Goal: Transaction & Acquisition: Purchase product/service

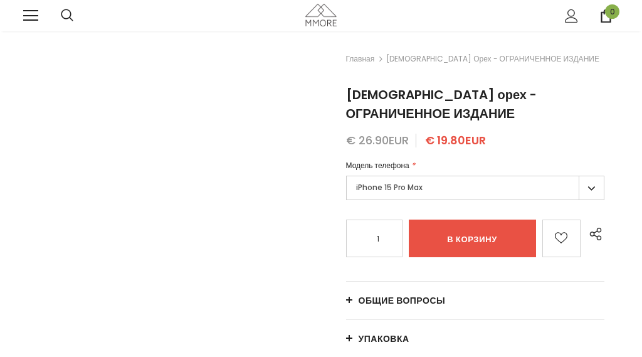
radio input "false"
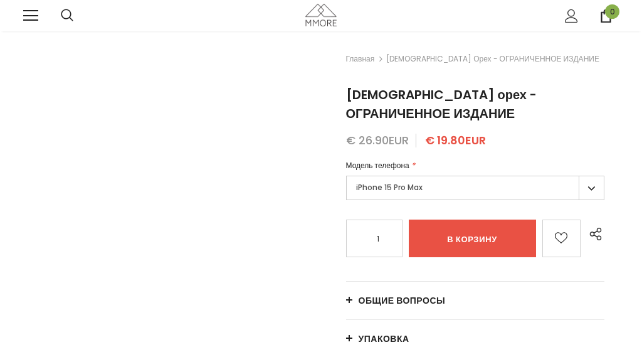
radio input "false"
radio input "true"
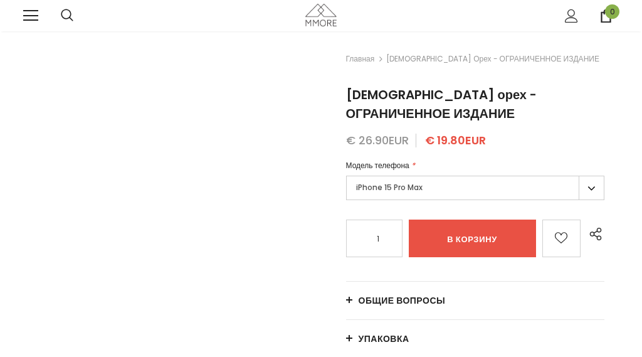
radio input "false"
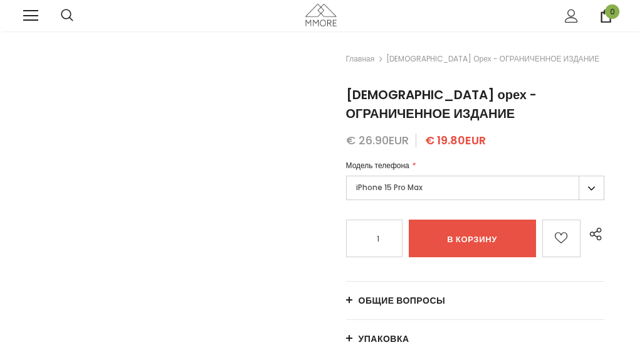
radio input "false"
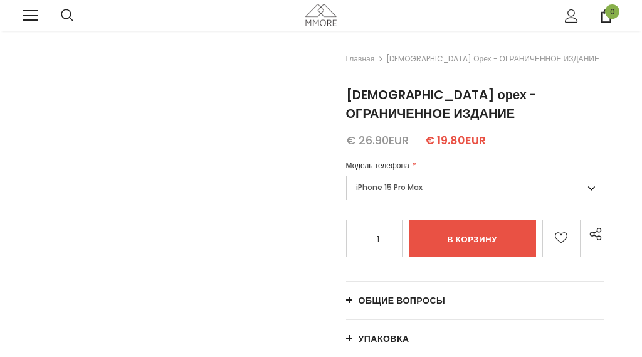
radio input "false"
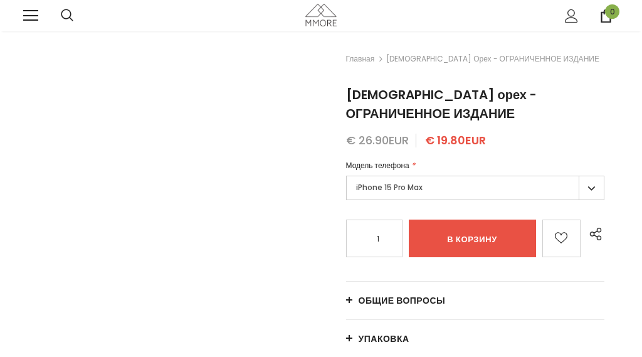
radio input "false"
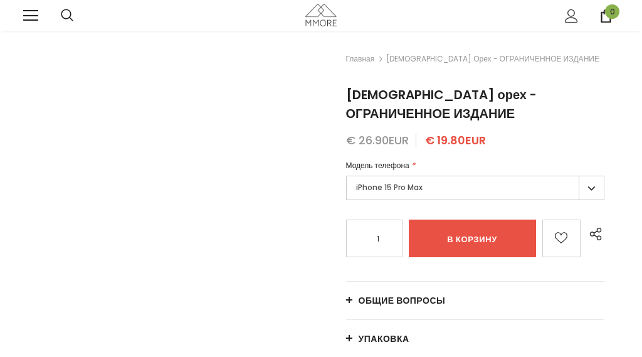
radio input "false"
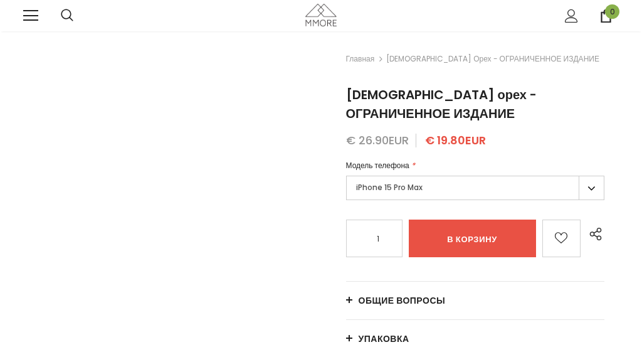
radio input "false"
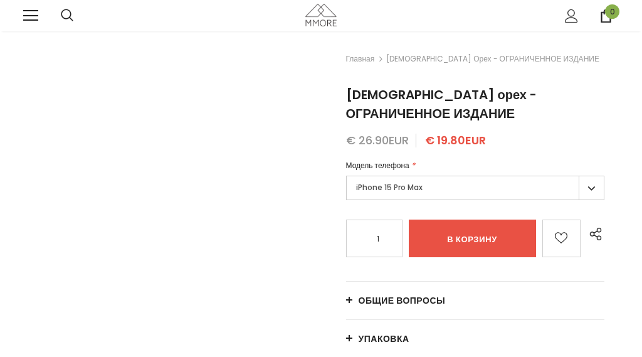
radio input "false"
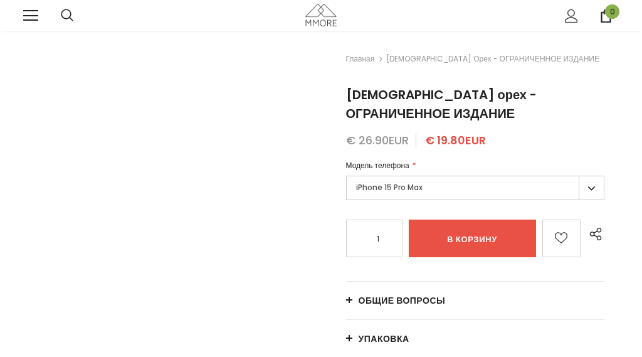
radio input "false"
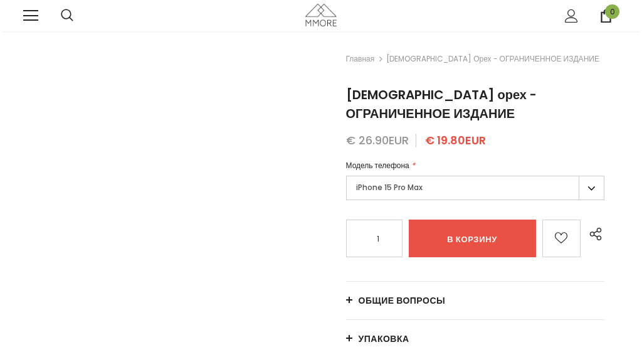
radio input "false"
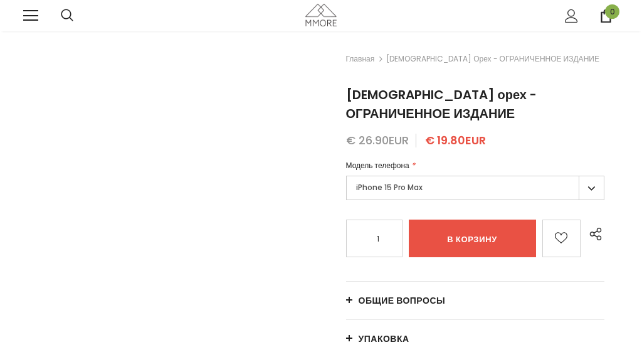
radio input "false"
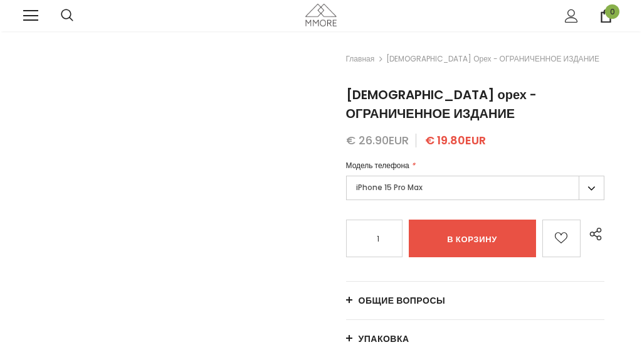
radio input "false"
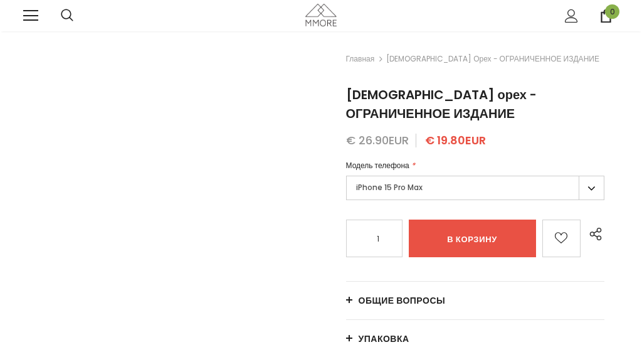
radio input "false"
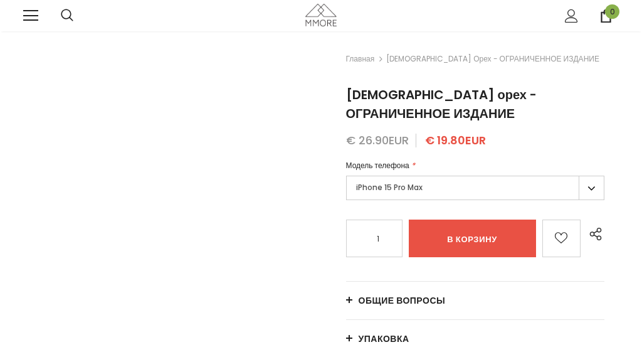
radio input "false"
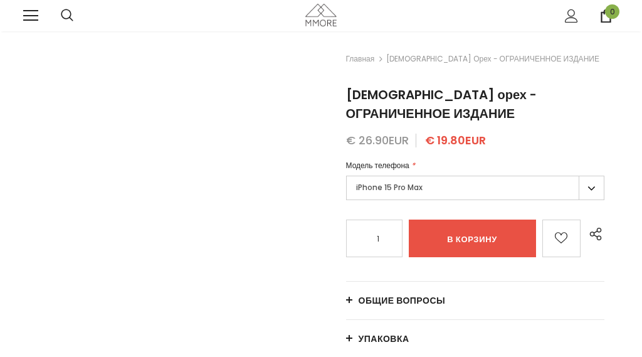
radio input "false"
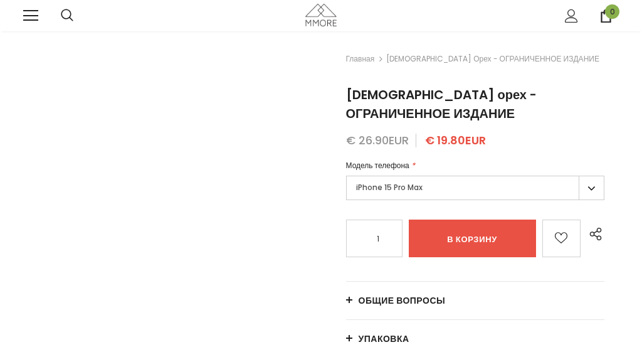
radio input "false"
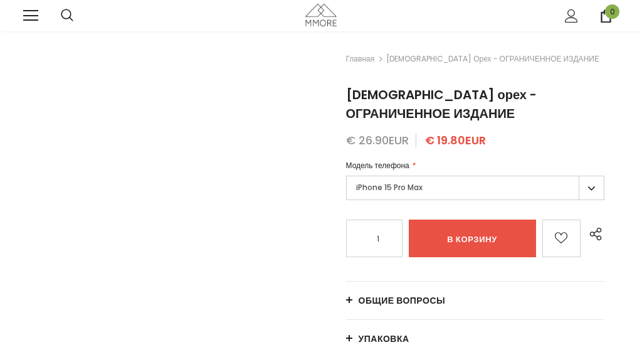
radio input "false"
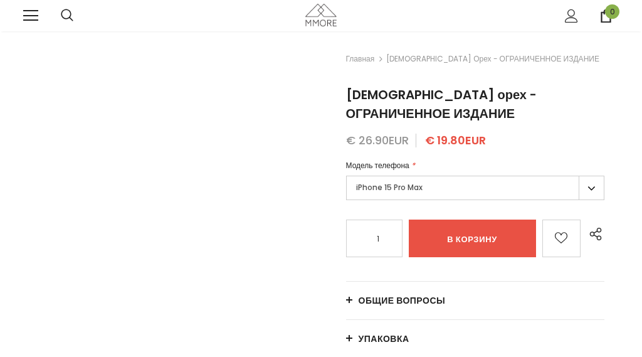
radio input "false"
type input "Add to cart"
